Goal: Obtain resource: Obtain resource

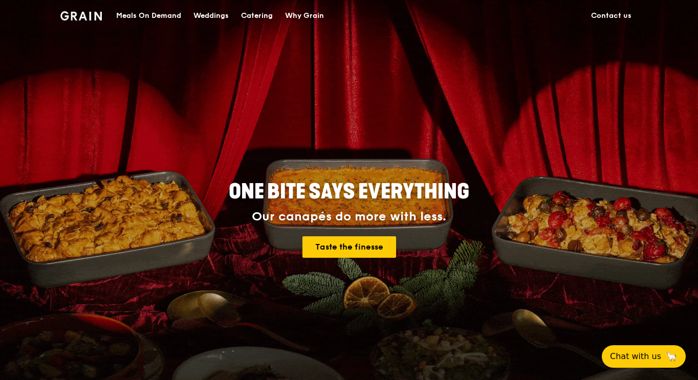
click at [248, 21] on div "Catering" at bounding box center [257, 16] width 32 height 31
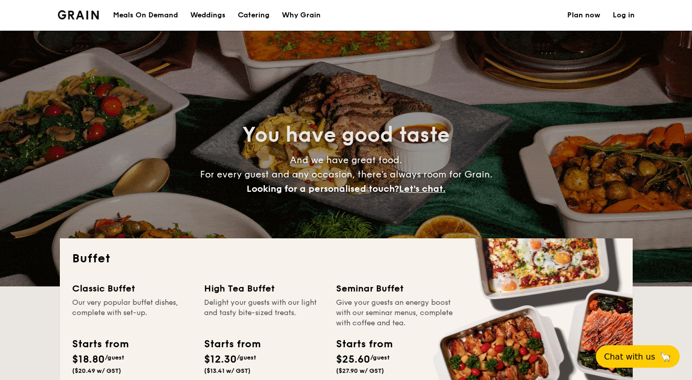
select select
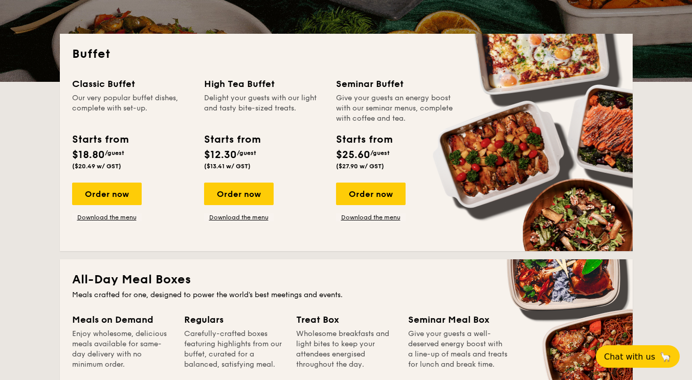
scroll to position [460, 0]
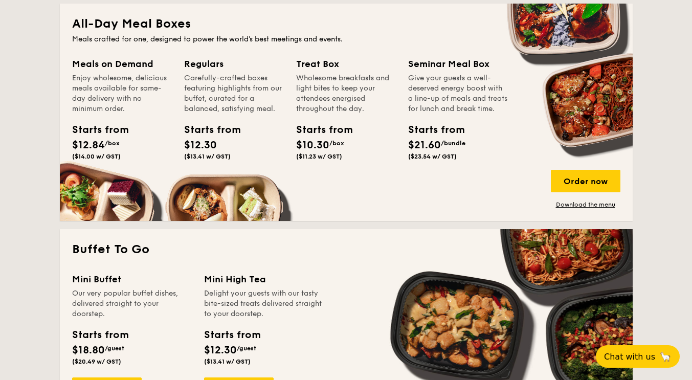
click at [459, 130] on div "Seminar Meal Box Give your guests a well-deserved energy boost with a line-up o…" at bounding box center [458, 110] width 100 height 107
click at [600, 206] on link "Download the menu" at bounding box center [586, 204] width 70 height 8
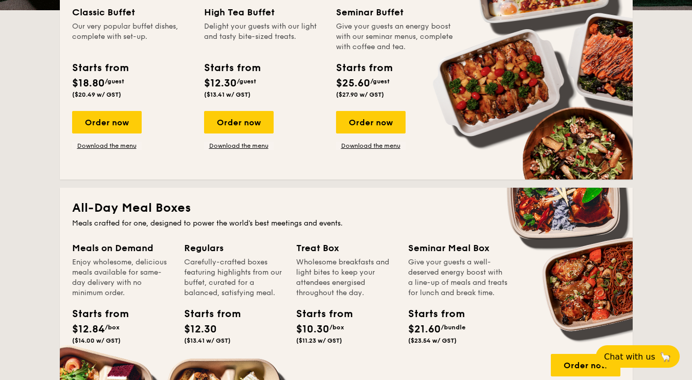
scroll to position [256, 0]
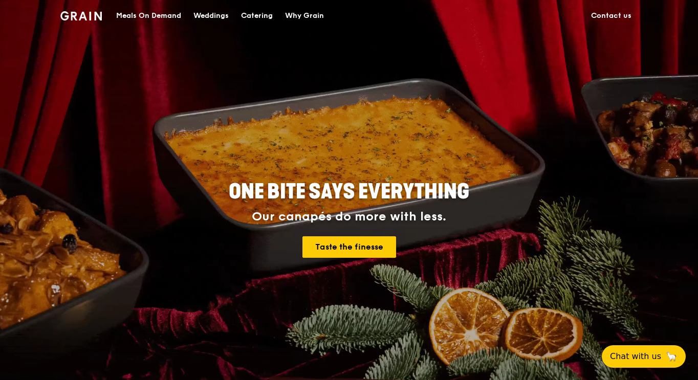
click at [270, 22] on div "Catering" at bounding box center [257, 16] width 32 height 31
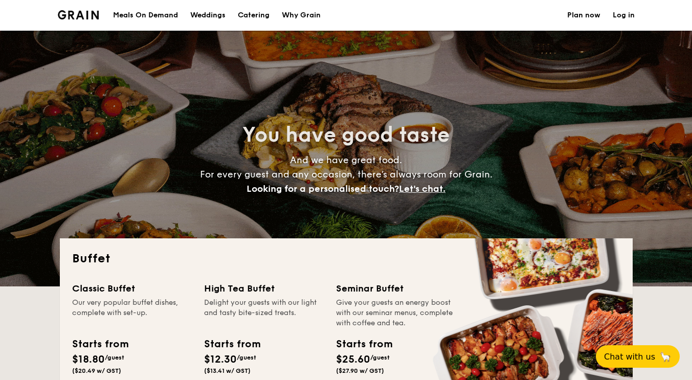
select select
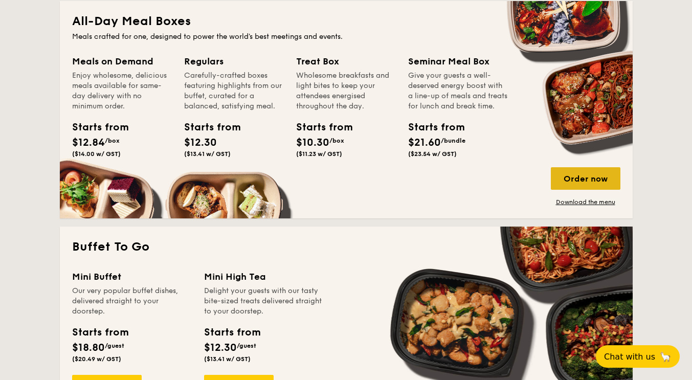
scroll to position [491, 0]
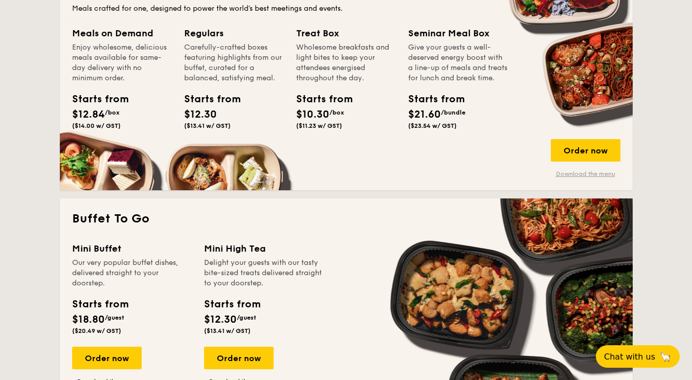
click at [594, 175] on link "Download the menu" at bounding box center [586, 174] width 70 height 8
